Goal: Information Seeking & Learning: Learn about a topic

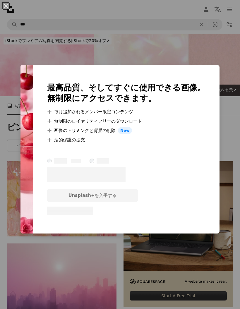
scroll to position [1150, 0]
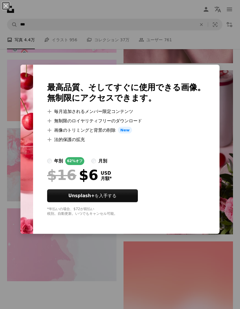
click at [197, 292] on div "An X shape 最高品質、そしてすぐに使用できる画像。 無制限にアクセスできます。 A plus sign 毎月追加されるメンバー限定コンテンツ A p…" at bounding box center [120, 154] width 240 height 309
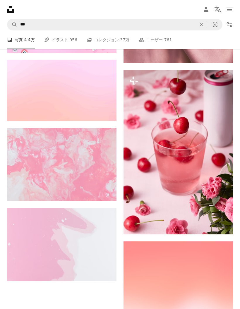
click at [219, 157] on img at bounding box center [177, 152] width 109 height 164
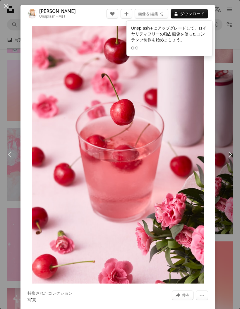
click at [201, 47] on div "Unsplash+にアップグレードして、ロイヤリティフリーの独占画像を使ったコンテンツ制作を始めましょう。 OK!" at bounding box center [169, 38] width 86 height 35
click at [237, 68] on div "An X shape Chevron left Chevron right [PERSON_NAME] Unsplash+ 向け A heart A plus…" at bounding box center [120, 154] width 240 height 309
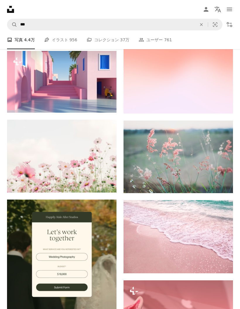
scroll to position [1411, 0]
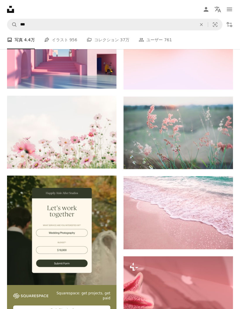
click at [226, 138] on img at bounding box center [177, 133] width 109 height 73
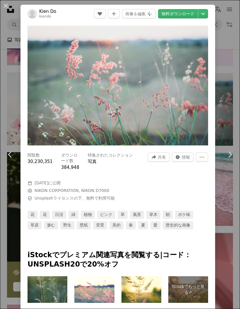
click at [226, 119] on div "An X shape Chevron left Chevron right Kien Do kiendo A heart A plus sign 画像を編集 …" at bounding box center [120, 154] width 240 height 309
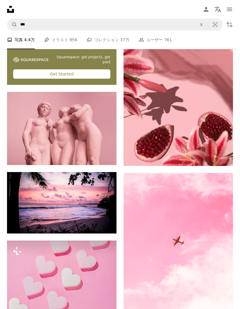
scroll to position [1644, 0]
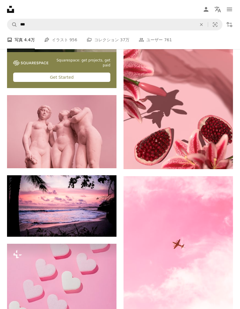
click at [77, 215] on img at bounding box center [61, 205] width 109 height 61
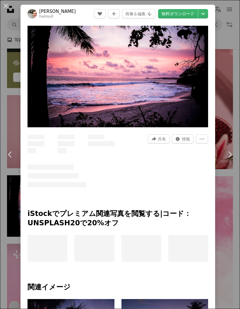
scroll to position [1668, 0]
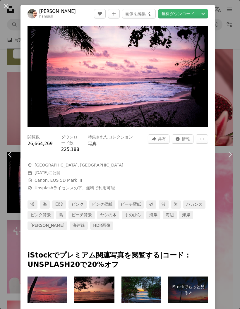
click at [231, 97] on div "An X shape Chevron left Chevron right [PERSON_NAME] hamsull A heart A plus sign…" at bounding box center [120, 154] width 240 height 309
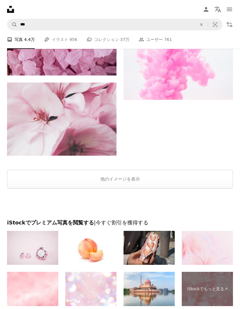
scroll to position [2460, 0]
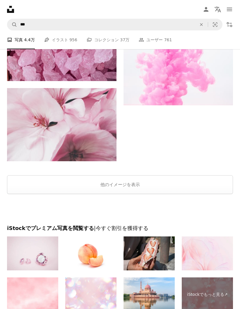
click at [213, 185] on button "他のイメージを表示" at bounding box center [120, 184] width 226 height 19
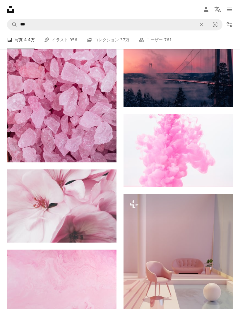
scroll to position [2378, 0]
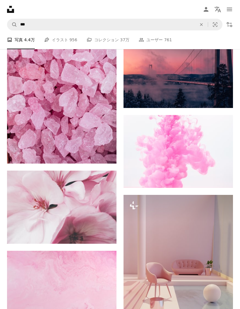
click at [201, 25] on icon "An X shape" at bounding box center [201, 24] width 13 height 5
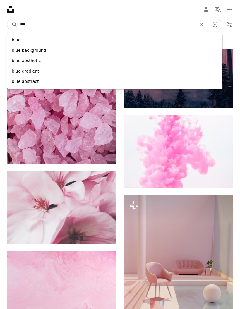
type input "****"
click at [12, 25] on button "A magnifying glass" at bounding box center [12, 24] width 10 height 11
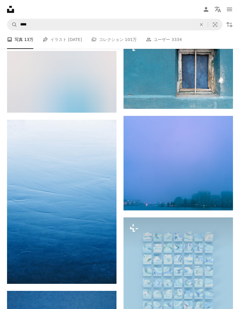
scroll to position [3547, 0]
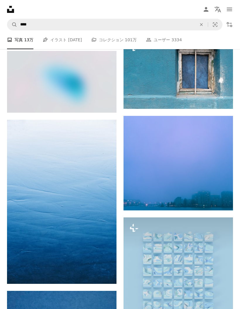
click at [203, 258] on img at bounding box center [177, 299] width 109 height 164
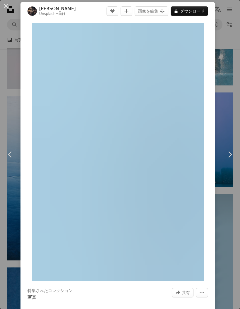
scroll to position [4, 0]
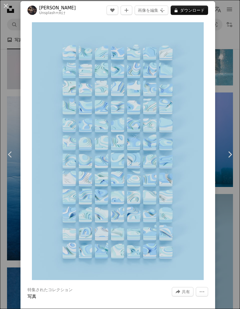
click at [227, 174] on link "Chevron right" at bounding box center [229, 154] width 20 height 56
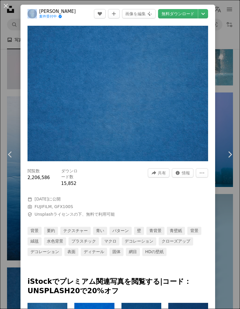
click at [229, 52] on div "An X shape Chevron left Chevron right engin akyurt 案件受付中 A checkmark inside of …" at bounding box center [120, 154] width 240 height 309
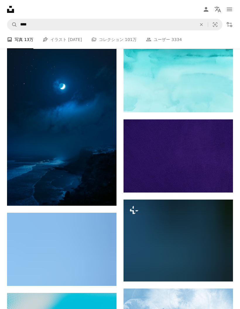
scroll to position [4057, 0]
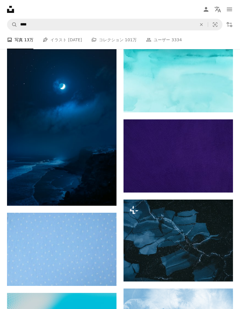
click at [202, 24] on icon "An X shape" at bounding box center [201, 24] width 13 height 5
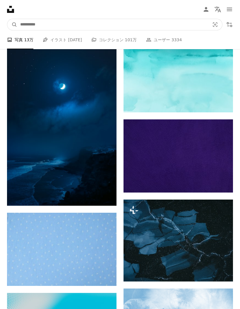
type input "*"
click at [12, 25] on button "A magnifying glass" at bounding box center [12, 24] width 10 height 11
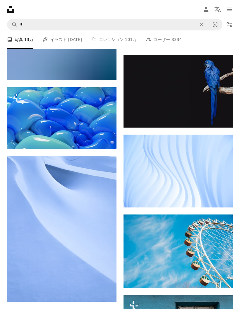
scroll to position [3370, 0]
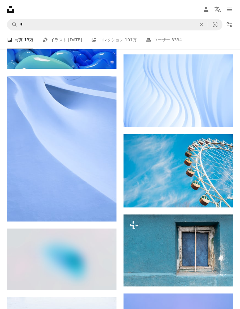
click at [224, 181] on img at bounding box center [177, 170] width 109 height 73
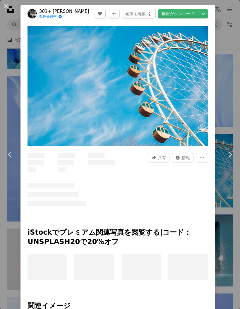
scroll to position [3393, 0]
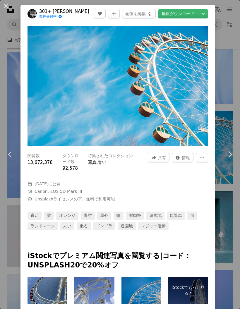
click at [36, 214] on link "青い" at bounding box center [35, 216] width 14 height 8
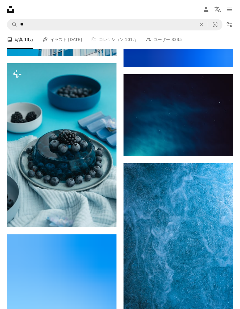
scroll to position [5026, 0]
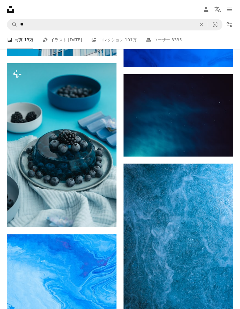
click at [102, 197] on img at bounding box center [61, 145] width 109 height 164
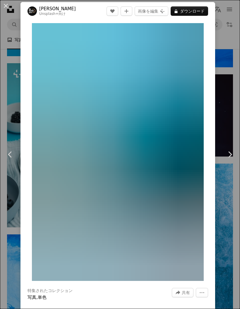
scroll to position [3, 0]
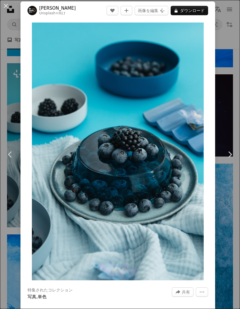
click at [228, 195] on div "An X shape Chevron left Chevron right [PERSON_NAME] Unsplash+ 向け A heart A plus…" at bounding box center [120, 154] width 240 height 309
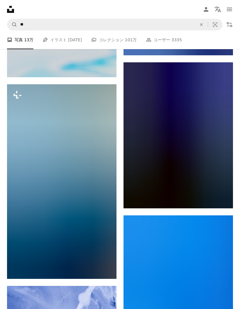
scroll to position [6364, 0]
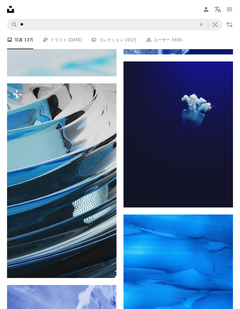
click at [112, 42] on link "A stack of folders コレクション 101万" at bounding box center [113, 39] width 45 height 19
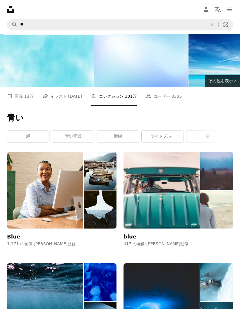
click at [189, 222] on img at bounding box center [161, 190] width 76 height 77
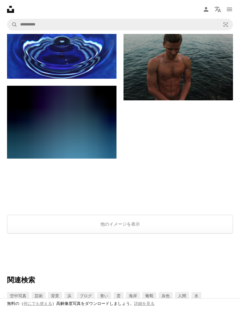
scroll to position [815, 0]
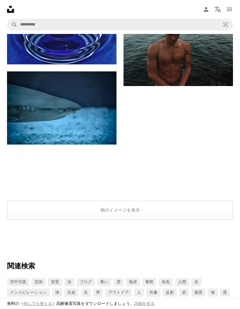
click at [223, 213] on button "他のイメージを表示" at bounding box center [120, 210] width 226 height 19
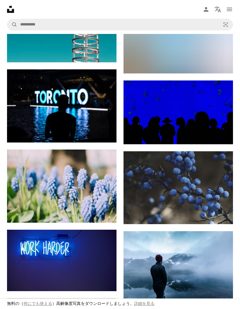
scroll to position [1635, 0]
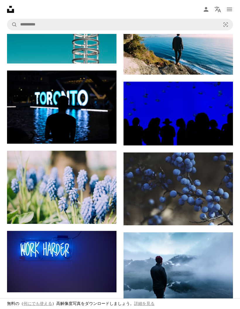
click at [217, 188] on img at bounding box center [177, 188] width 109 height 73
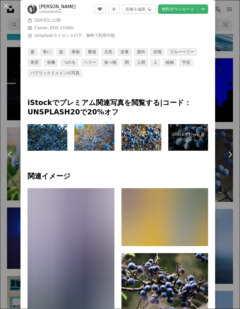
scroll to position [164, 0]
